Goal: Use online tool/utility: Utilize a website feature to perform a specific function

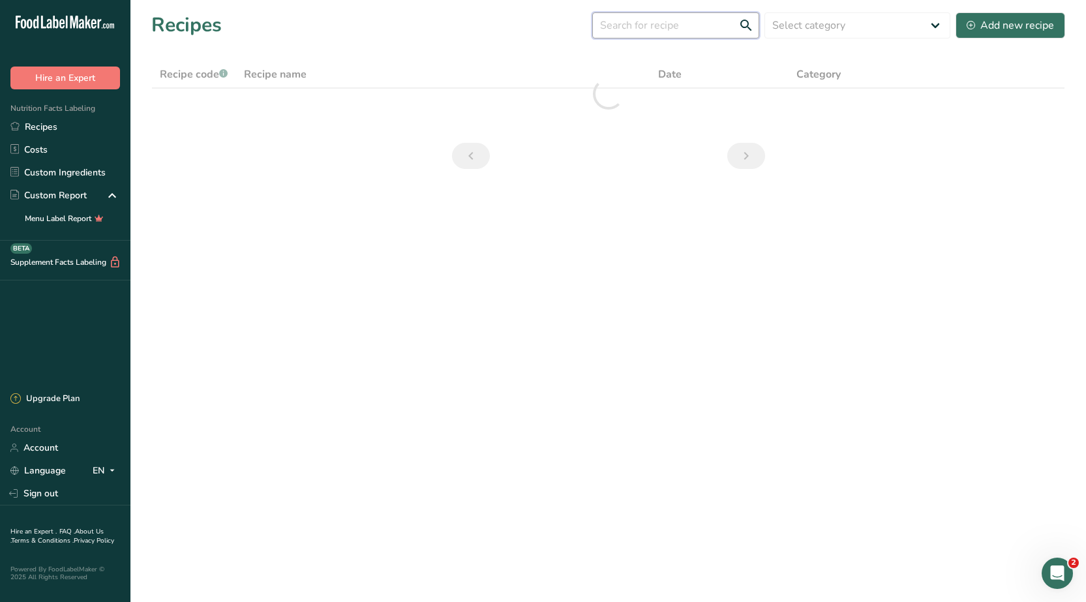
click at [662, 21] on input "text" at bounding box center [675, 25] width 167 height 26
type input "ؤ"
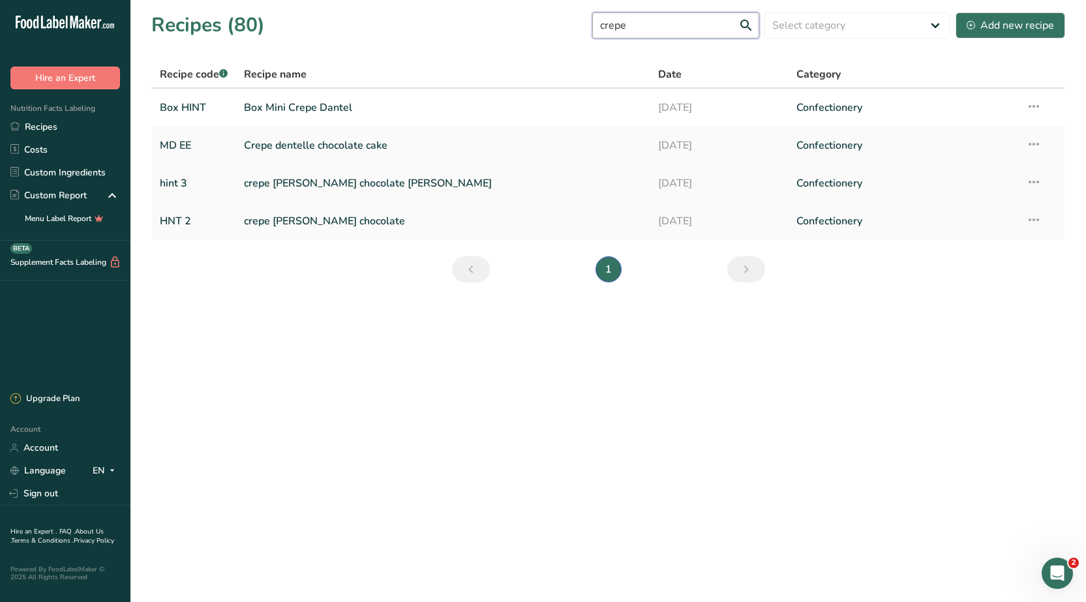
type input "crepe"
click at [305, 181] on link "crepe [PERSON_NAME] chocolate [PERSON_NAME]" at bounding box center [443, 183] width 398 height 27
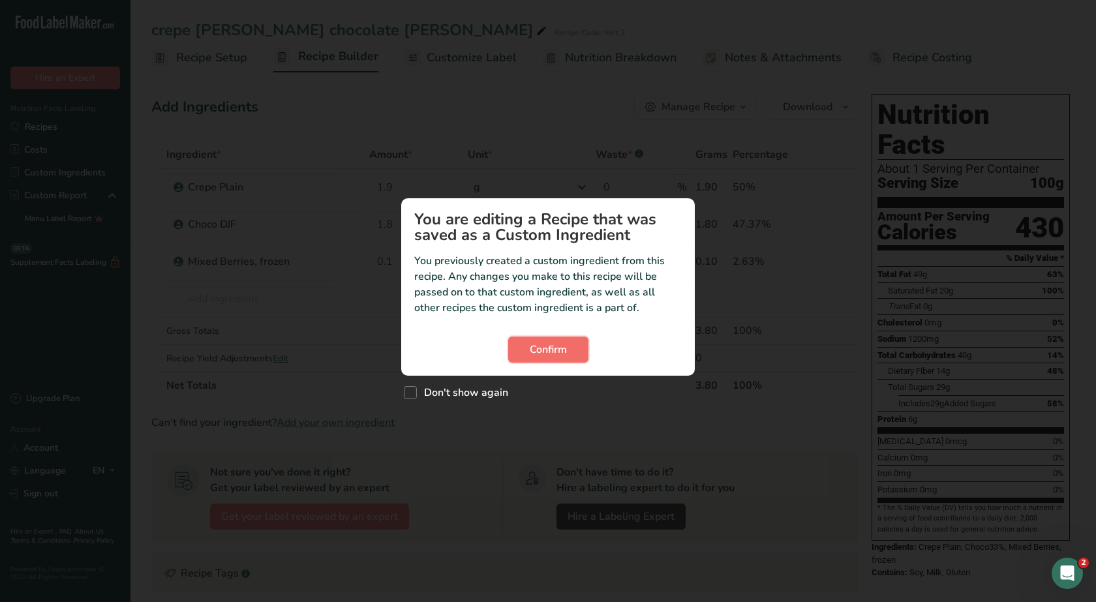
drag, startPoint x: 542, startPoint y: 350, endPoint x: 559, endPoint y: 343, distance: 18.2
click at [544, 349] on span "Confirm" at bounding box center [548, 350] width 37 height 16
